Goal: Register for event/course

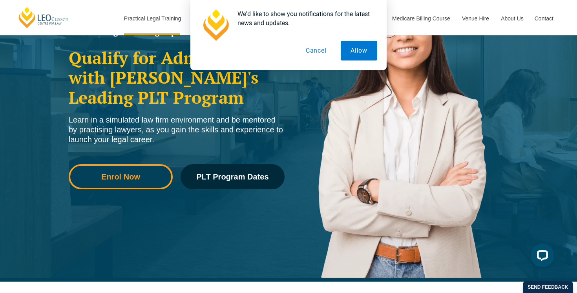
click at [140, 177] on span "Enrol Now" at bounding box center [120, 177] width 93 height 8
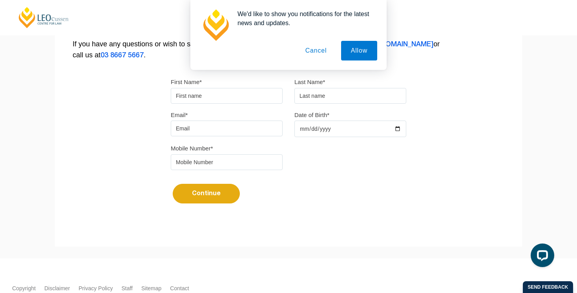
scroll to position [245, 0]
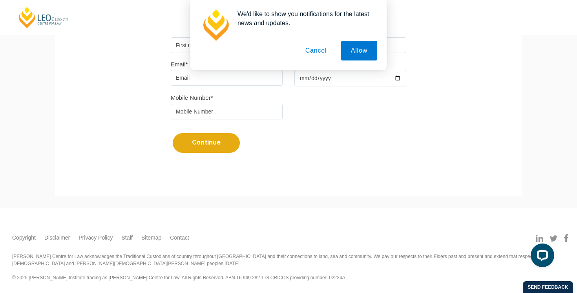
click at [315, 57] on button "Cancel" at bounding box center [316, 51] width 41 height 20
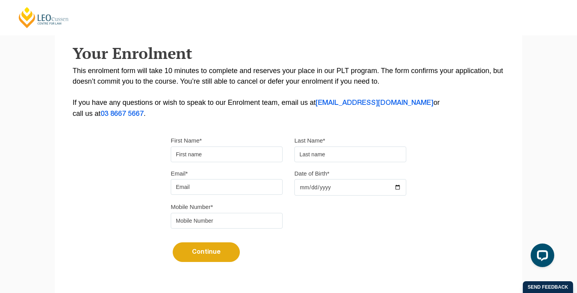
scroll to position [0, 0]
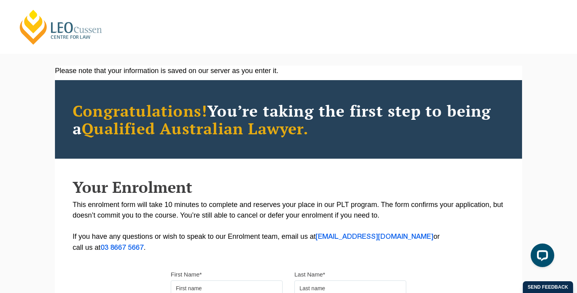
click at [64, 32] on link "[PERSON_NAME] Centre for Law" at bounding box center [61, 27] width 87 height 37
